Goal: Transaction & Acquisition: Purchase product/service

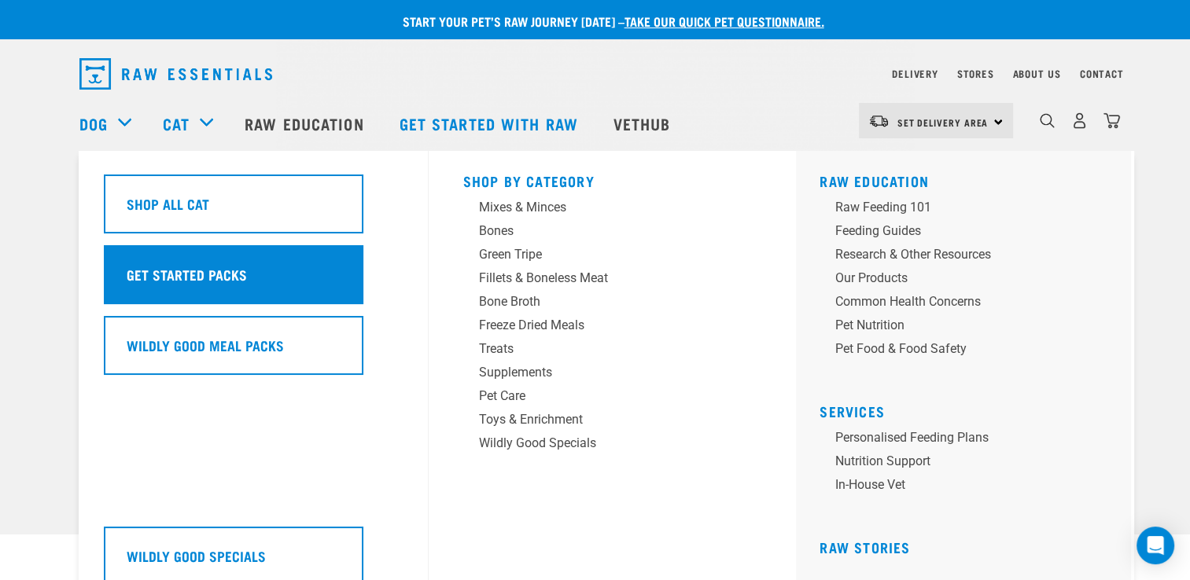
click at [162, 276] on h5 "Get Started Packs" at bounding box center [187, 274] width 120 height 20
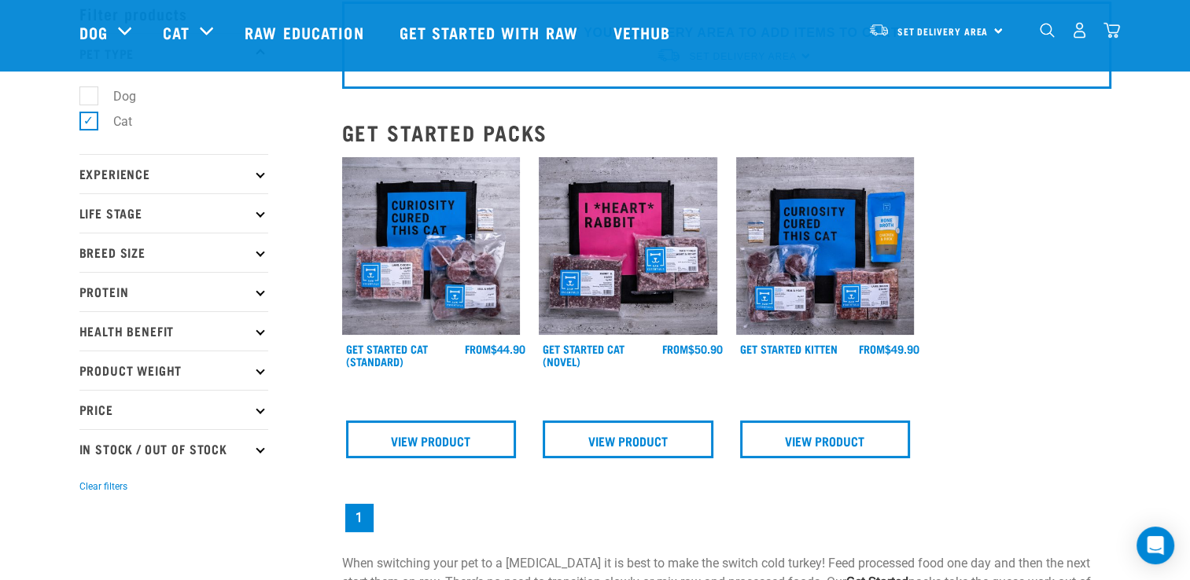
scroll to position [73, 0]
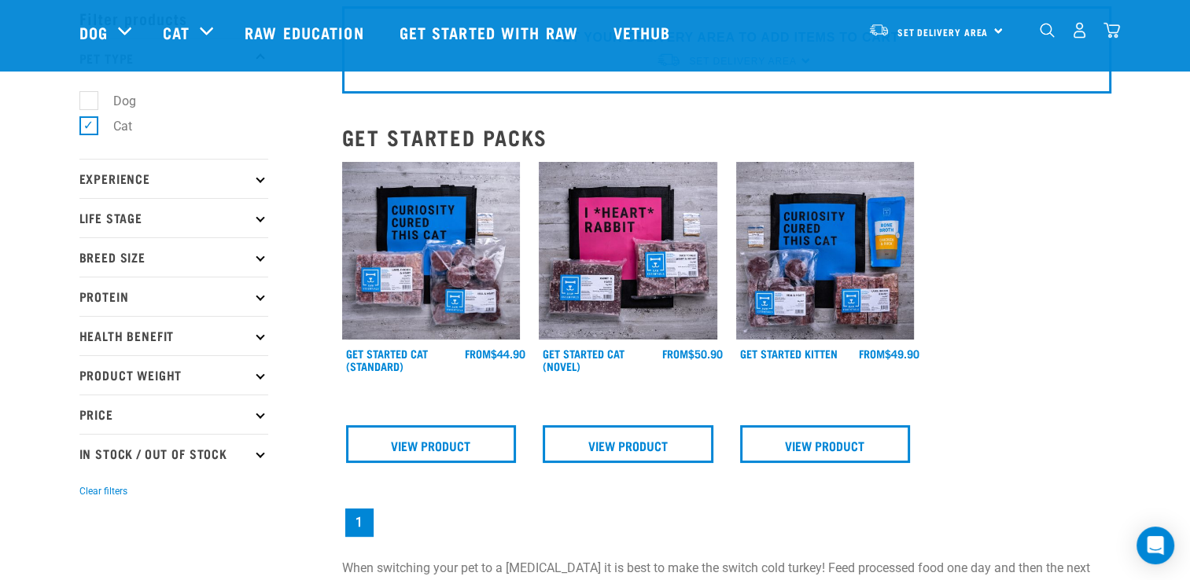
click at [437, 265] on img at bounding box center [431, 251] width 179 height 179
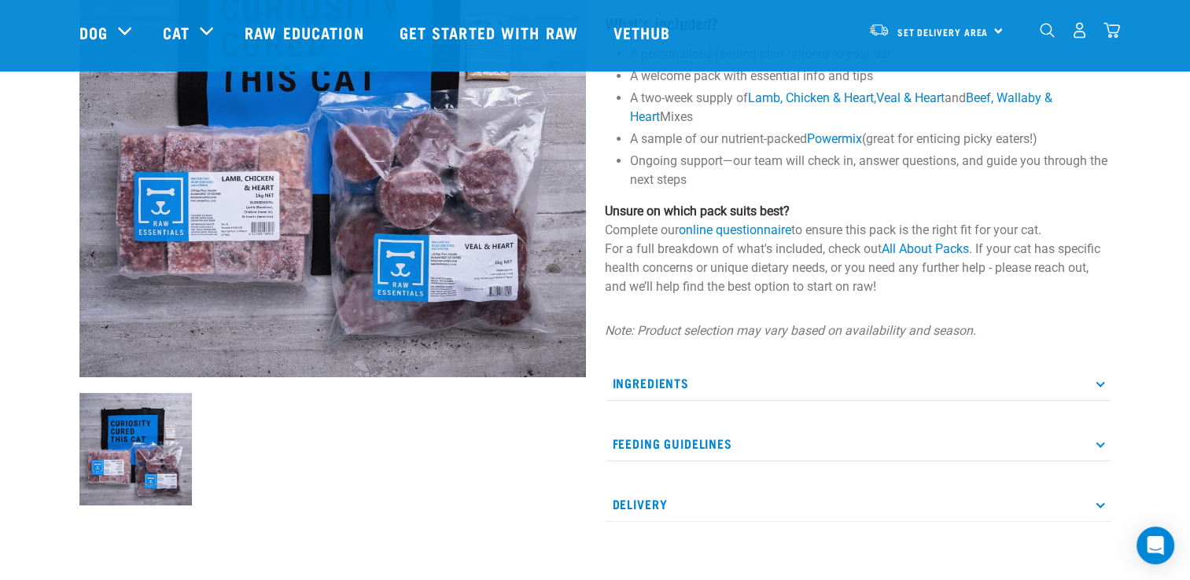
scroll to position [240, 0]
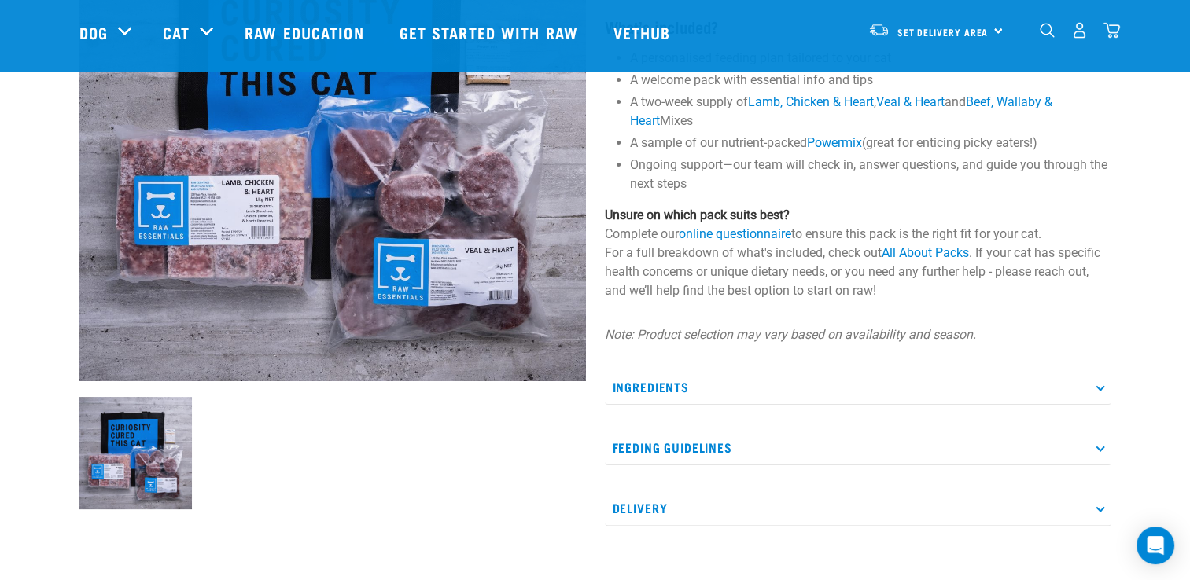
click at [1096, 452] on p "Feeding Guidelines" at bounding box center [858, 447] width 507 height 35
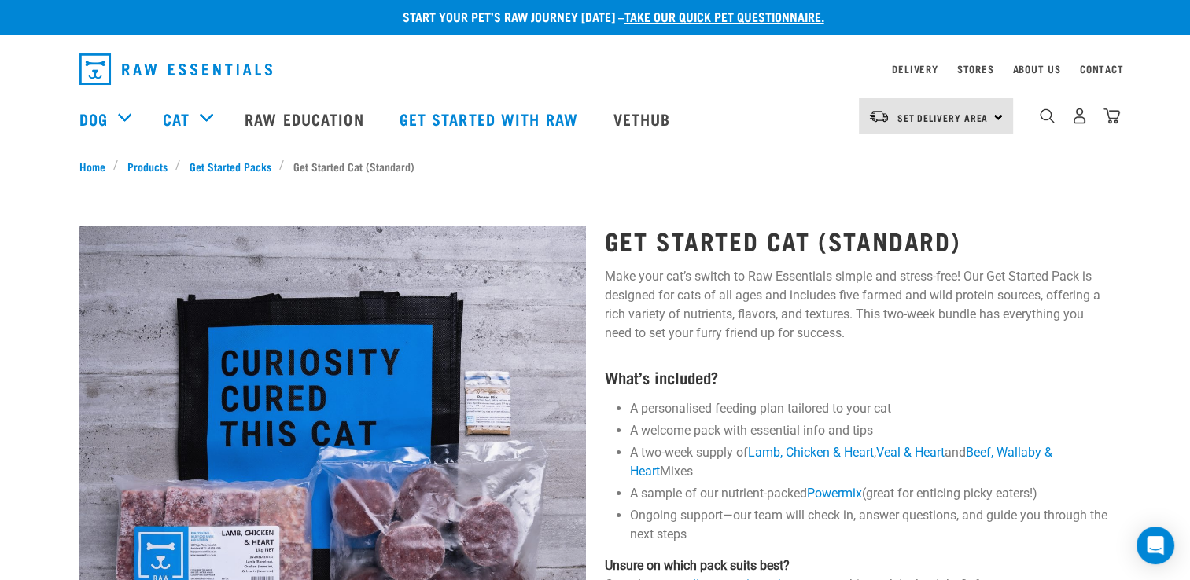
scroll to position [0, 0]
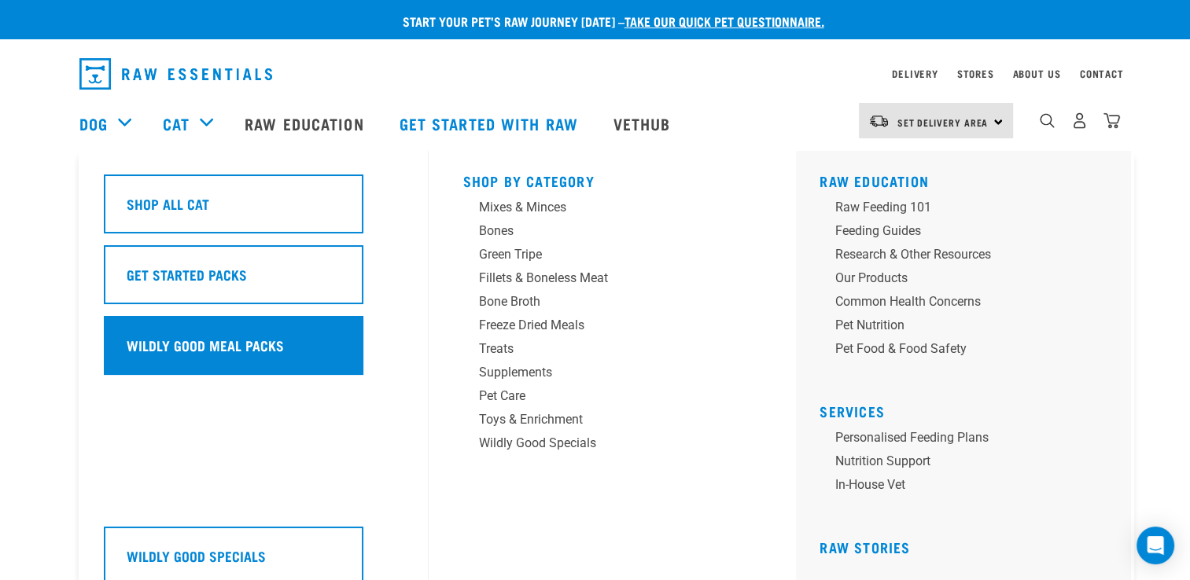
click at [205, 344] on h5 "Wildly Good Meal Packs" at bounding box center [205, 345] width 157 height 20
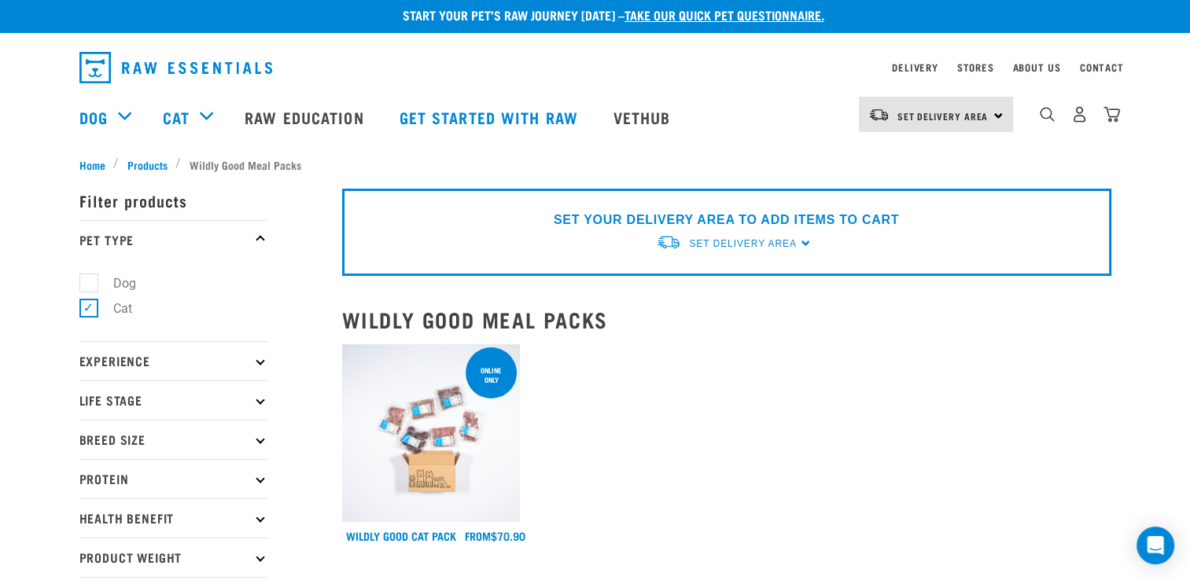
scroll to position [4, 0]
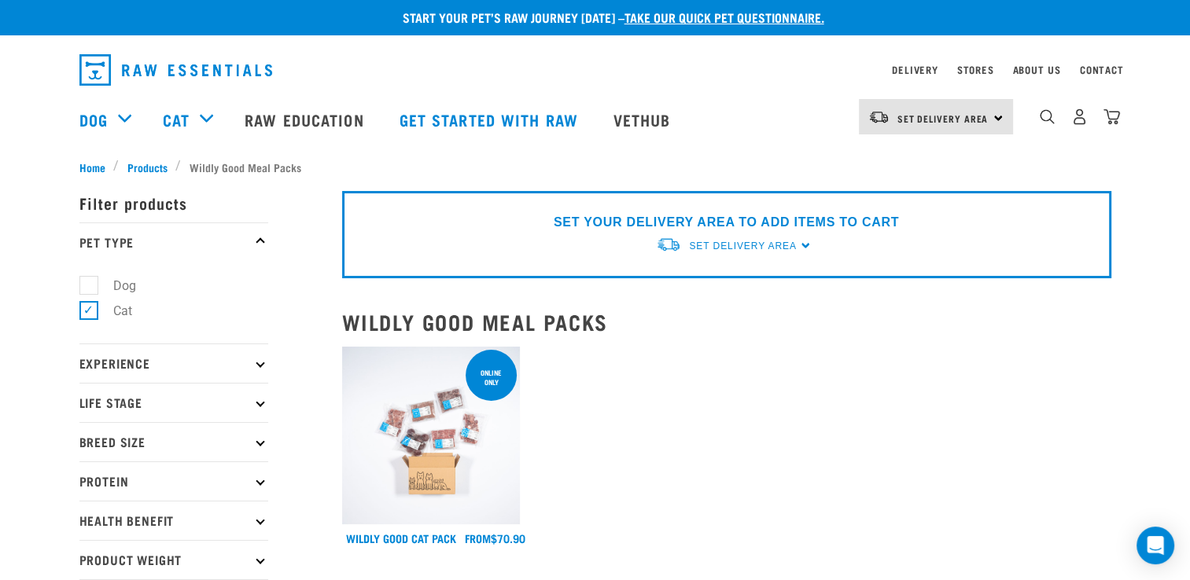
click at [260, 402] on icon at bounding box center [260, 402] width 9 height 9
click at [88, 445] on label "Cat" at bounding box center [113, 446] width 50 height 20
click at [83, 445] on input "Cat" at bounding box center [84, 443] width 10 height 10
checkbox input "true"
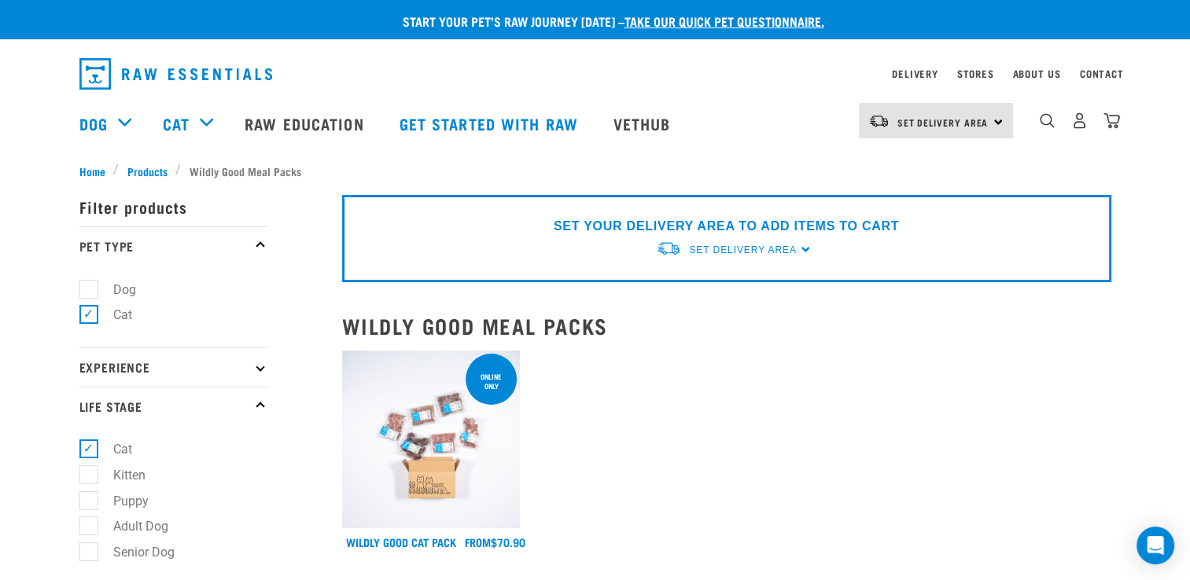
click at [250, 367] on p "Experience" at bounding box center [173, 367] width 189 height 39
click at [88, 407] on label "New Raw Feeder" at bounding box center [149, 410] width 123 height 20
click at [79, 407] on input "New Raw Feeder" at bounding box center [84, 408] width 10 height 10
checkbox input "true"
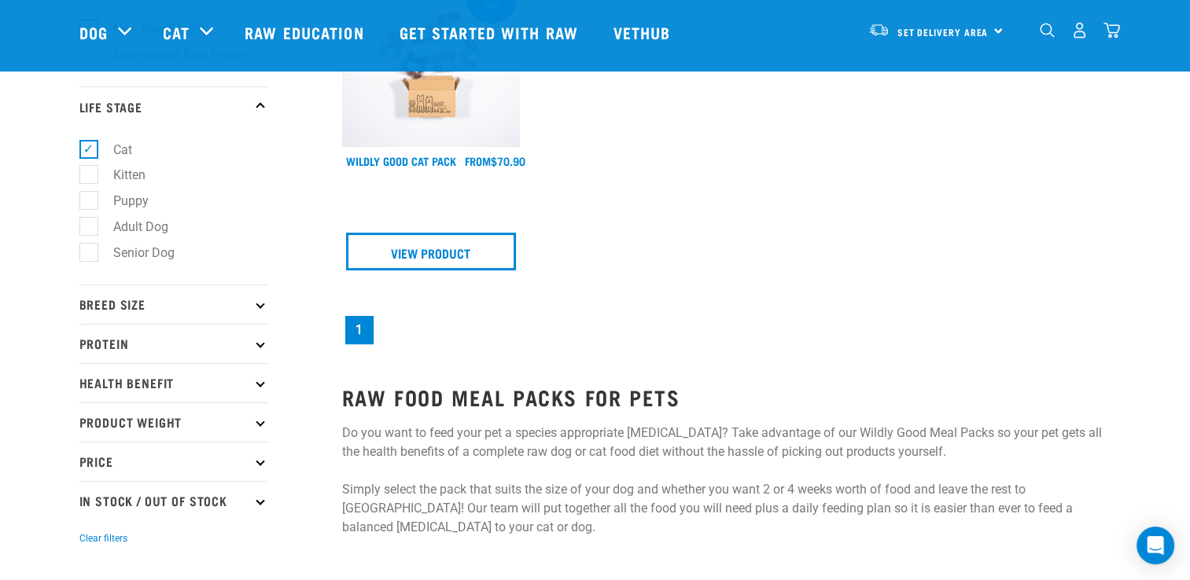
scroll to position [272, 0]
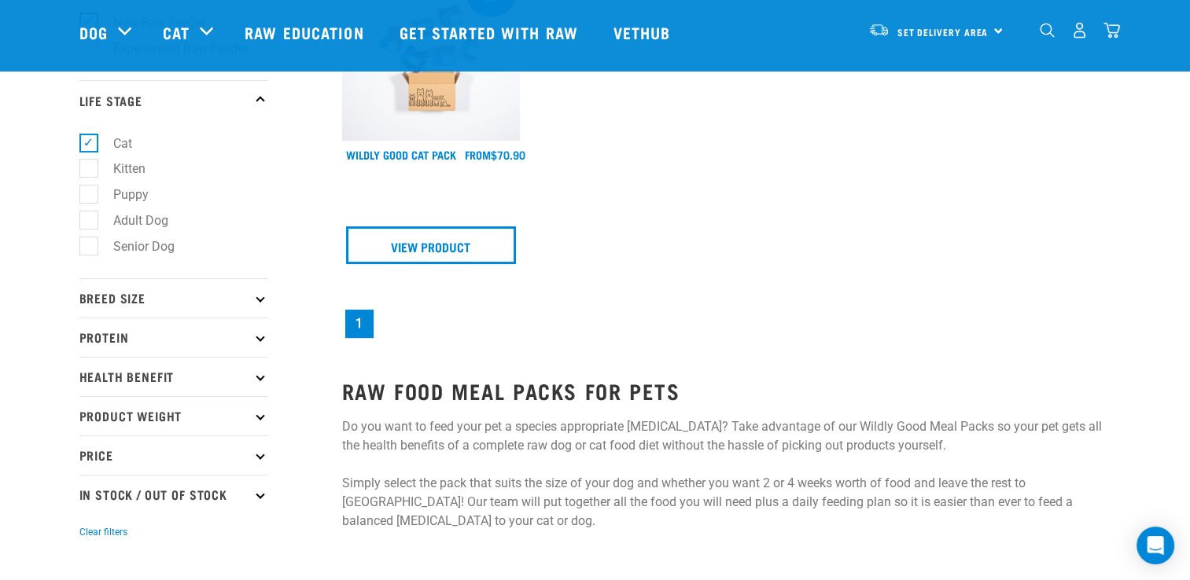
click at [255, 310] on p "Breed Size" at bounding box center [173, 297] width 189 height 39
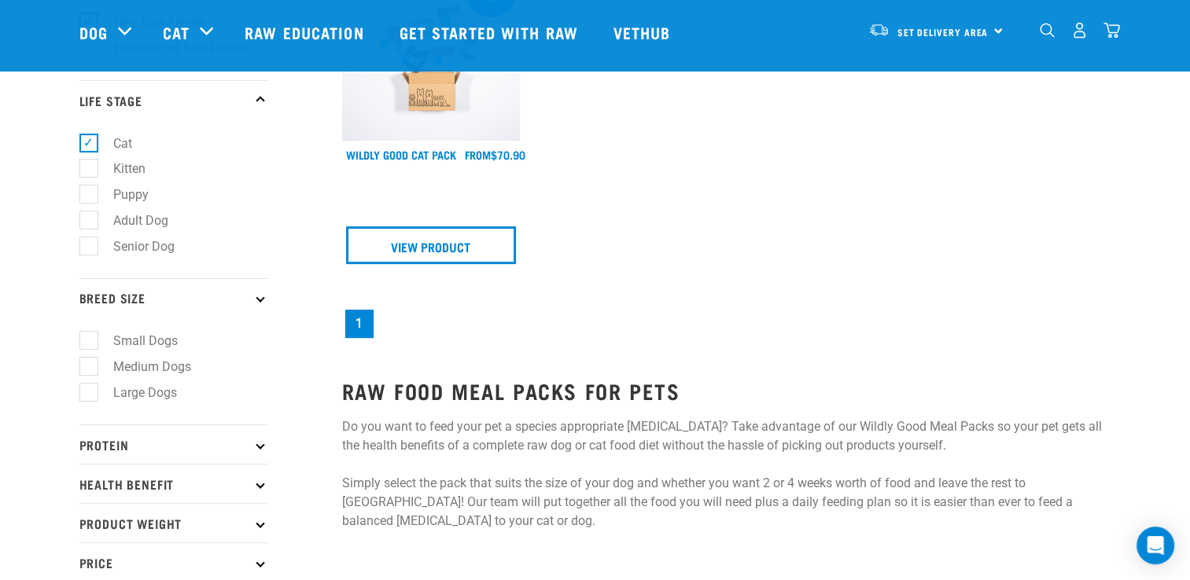
click at [258, 302] on p "Breed Size" at bounding box center [173, 297] width 189 height 39
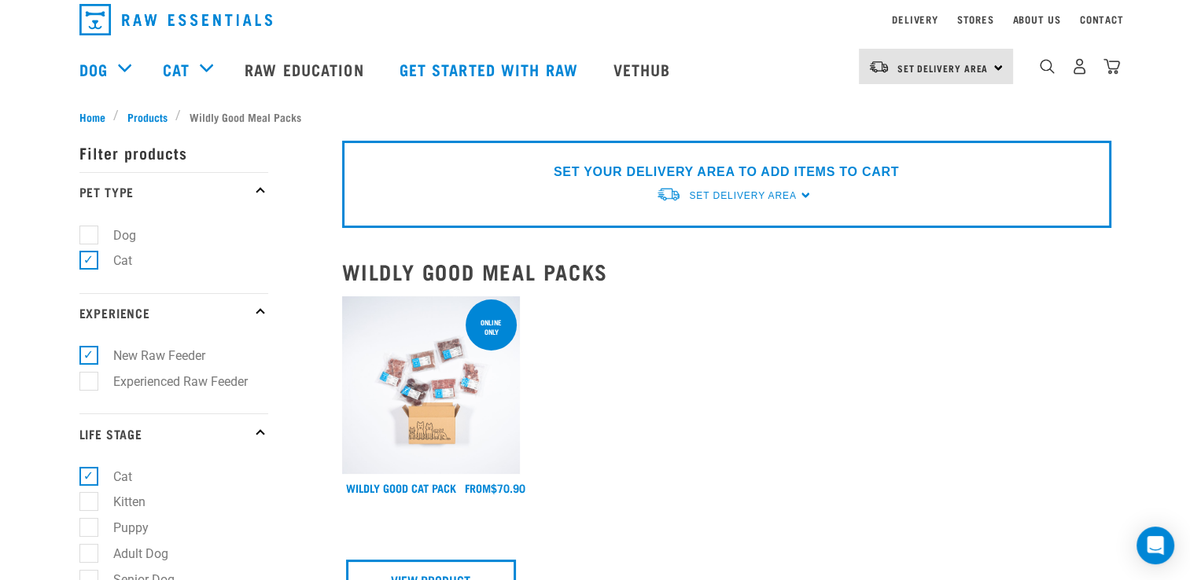
scroll to position [0, 0]
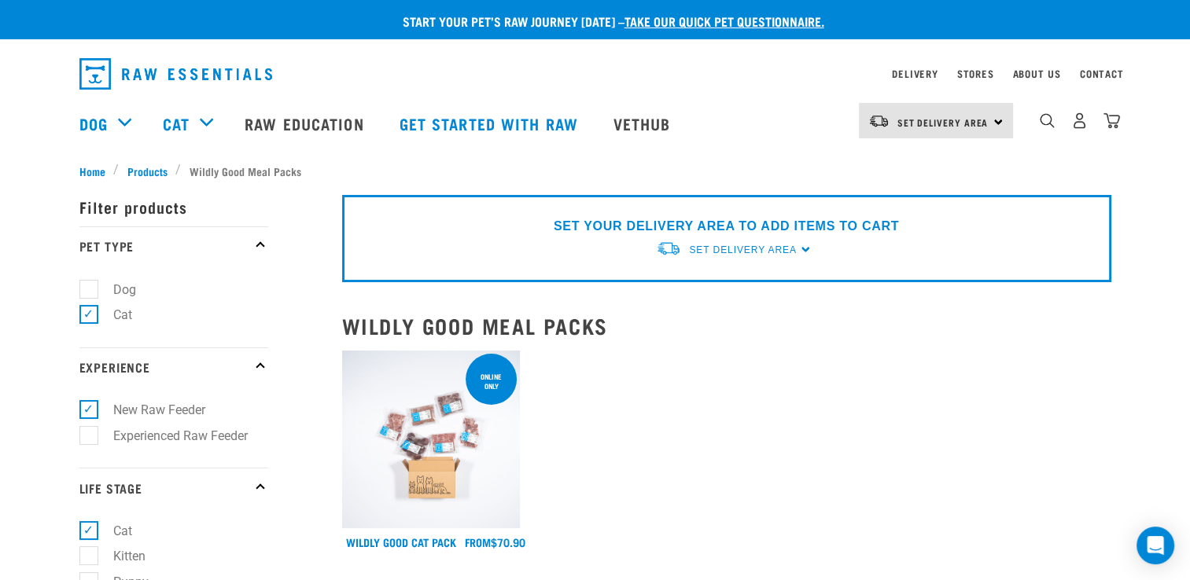
click at [444, 428] on img at bounding box center [431, 440] width 179 height 179
